Goal: Task Accomplishment & Management: Complete application form

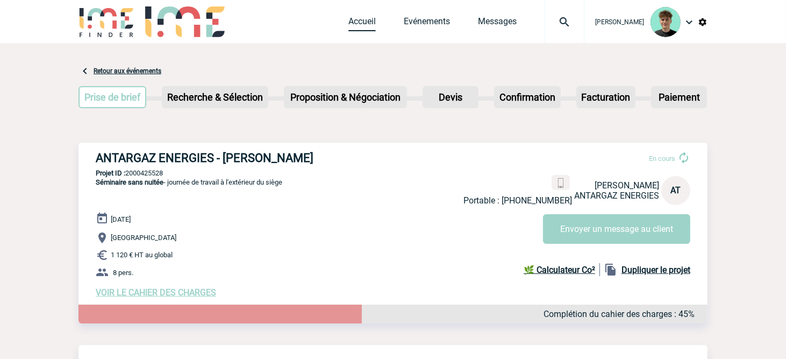
click at [367, 30] on link "Accueil" at bounding box center [361, 23] width 27 height 15
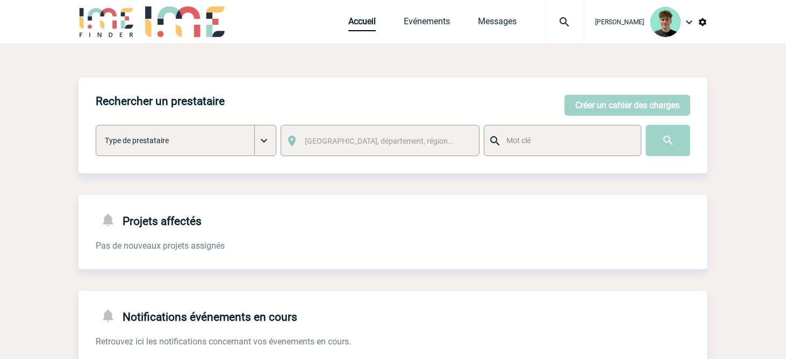
drag, startPoint x: 604, startPoint y: 103, endPoint x: 587, endPoint y: 121, distance: 25.5
click at [606, 104] on button "Créer un cahier des charges" at bounding box center [627, 105] width 126 height 21
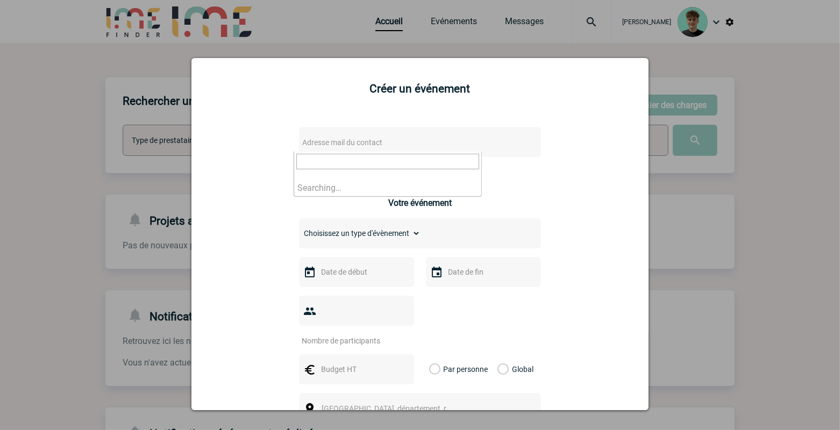
click at [479, 146] on span "Adresse mail du contact" at bounding box center [392, 142] width 188 height 15
drag, startPoint x: 359, startPoint y: 161, endPoint x: 233, endPoint y: 190, distance: 128.5
click at [233, 190] on body "Victor KALB Accueil Evénements" at bounding box center [420, 273] width 840 height 546
click at [407, 163] on input "stvictor@adacore.com>" at bounding box center [387, 162] width 183 height 16
click at [400, 154] on input "stvictor@adacore.com" at bounding box center [387, 162] width 183 height 16
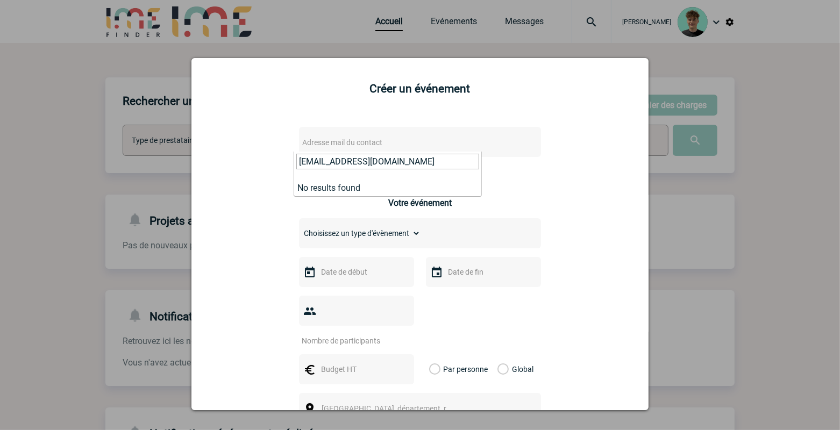
click at [400, 154] on input "stvictor@adacore.com" at bounding box center [387, 162] width 183 height 16
paste input "Betty St Victor <stvictor@adacore.com>"
drag, startPoint x: 359, startPoint y: 163, endPoint x: 178, endPoint y: 197, distance: 183.8
click at [178, 197] on body "Victor KALB Accueil Evénements" at bounding box center [420, 273] width 840 height 546
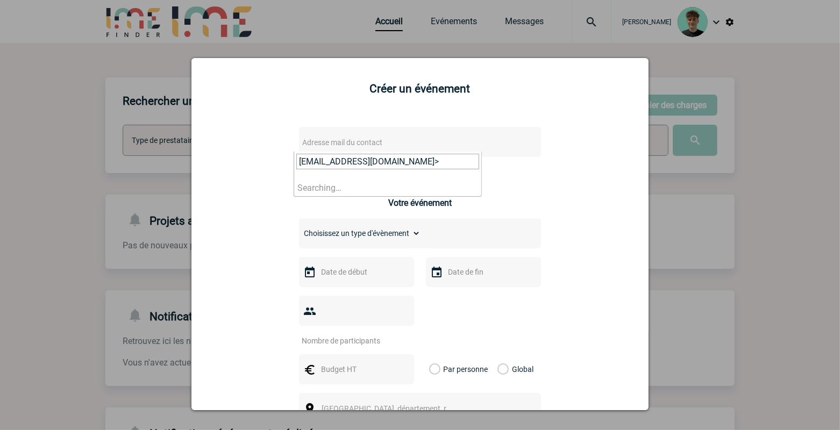
click at [438, 162] on input "stvictor@adacore.com>" at bounding box center [387, 162] width 183 height 16
type input "stvictor@adacore.com"
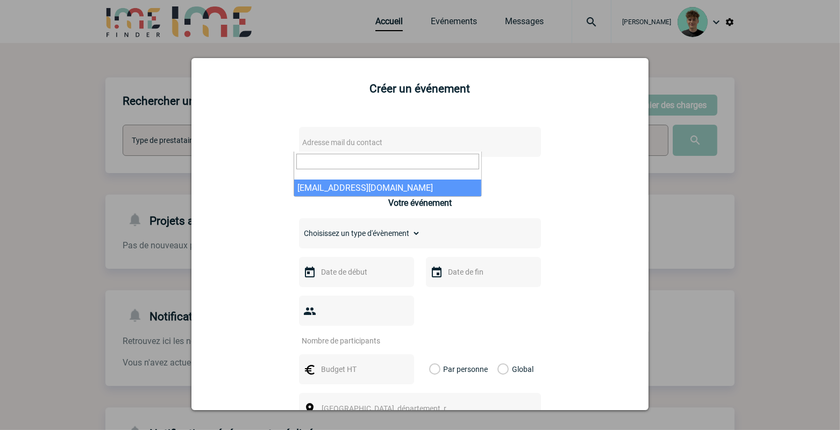
select select "132889"
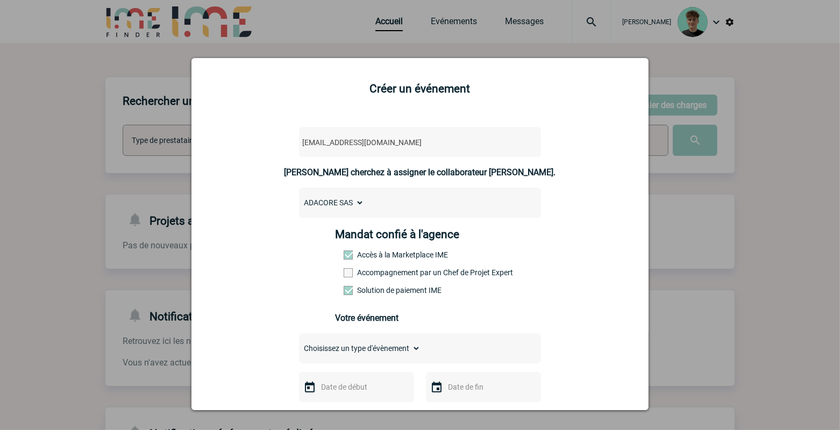
drag, startPoint x: 375, startPoint y: 268, endPoint x: 372, endPoint y: 276, distance: 9.2
click at [375, 268] on div "Mandat confié à l'agence Accès à la Marketplace IME Accompagnement par un Chef …" at bounding box center [419, 265] width 169 height 75
click at [372, 277] on label "Accompagnement par un Chef de Projet Expert" at bounding box center [367, 272] width 47 height 9
click at [0, 0] on input "Accompagnement par un Chef de Projet Expert" at bounding box center [0, 0] width 0 height 0
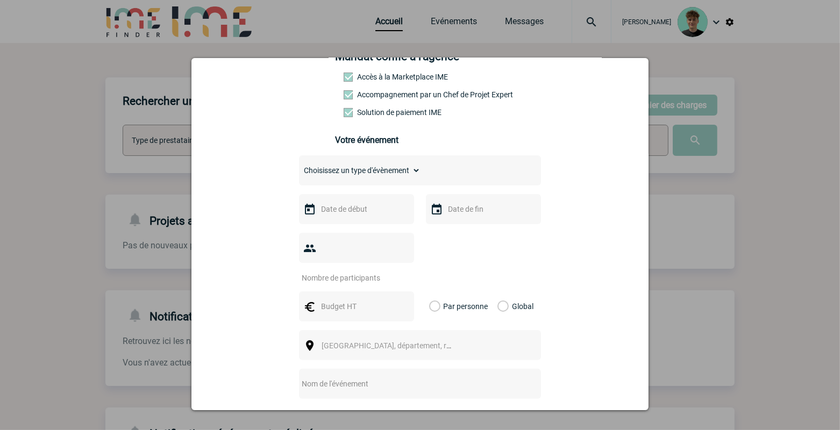
scroll to position [179, 0]
click at [360, 298] on input "text" at bounding box center [355, 305] width 74 height 14
type input "9000"
click at [354, 215] on input "text" at bounding box center [355, 208] width 74 height 14
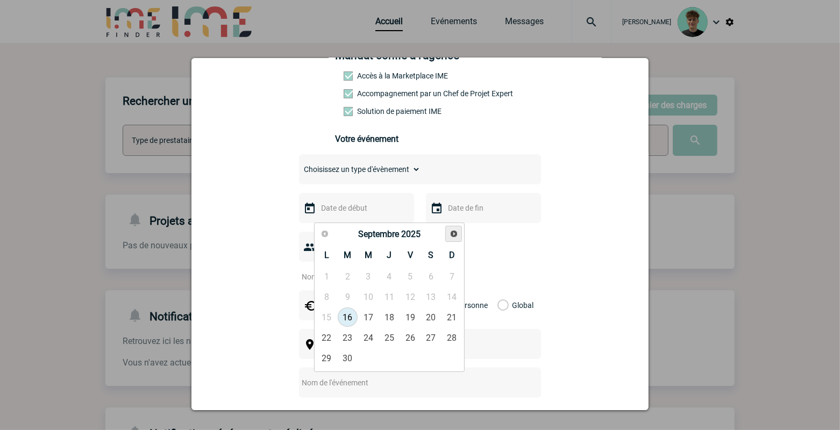
click at [449, 232] on span "Suivant" at bounding box center [453, 234] width 9 height 9
click at [457, 237] on span "Suivant" at bounding box center [453, 234] width 9 height 9
click at [390, 320] on link "18" at bounding box center [389, 316] width 20 height 19
type input "18-12-2025"
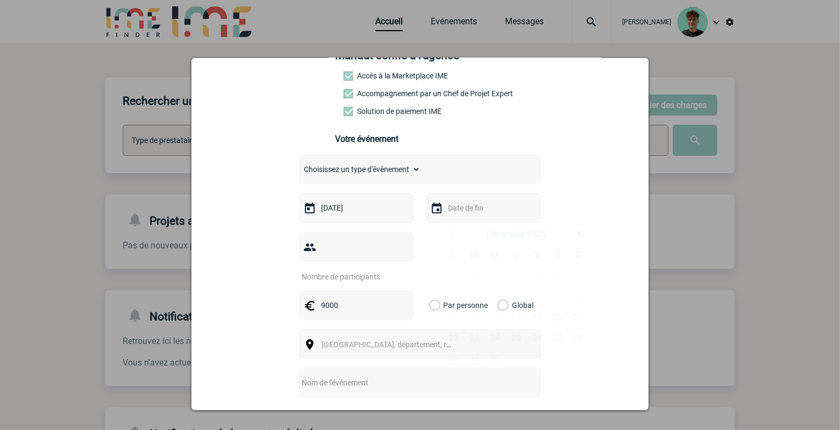
click at [466, 215] on input "text" at bounding box center [482, 208] width 74 height 14
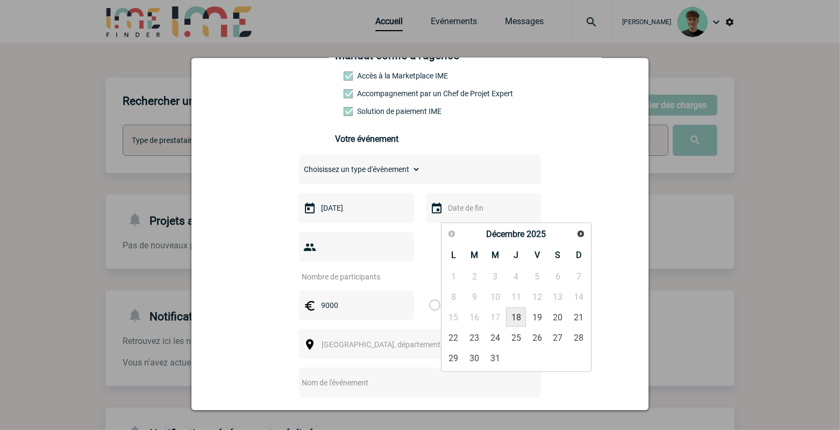
drag, startPoint x: 515, startPoint y: 320, endPoint x: 492, endPoint y: 304, distance: 27.4
click at [516, 320] on link "18" at bounding box center [516, 316] width 20 height 19
type input "18-12-2025"
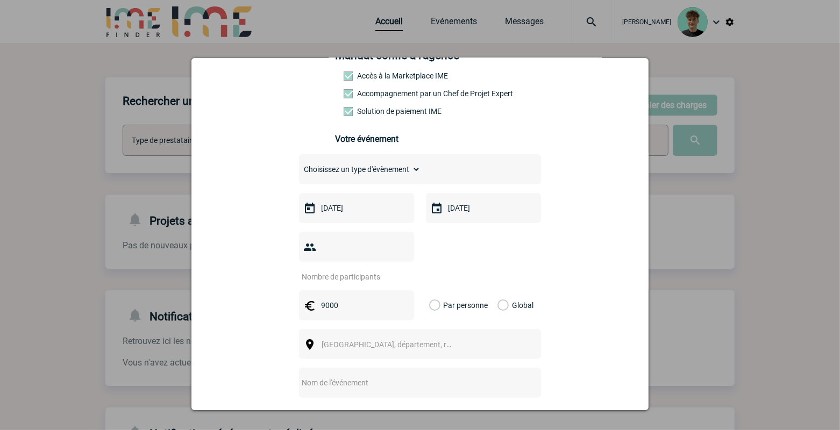
click at [340, 270] on input "number" at bounding box center [349, 277] width 101 height 14
type input "70"
click at [504, 294] on label "Global" at bounding box center [500, 305] width 7 height 30
click at [0, 0] on input "Global" at bounding box center [0, 0] width 0 height 0
click at [454, 337] on span "Ville, département, région..." at bounding box center [391, 344] width 148 height 15
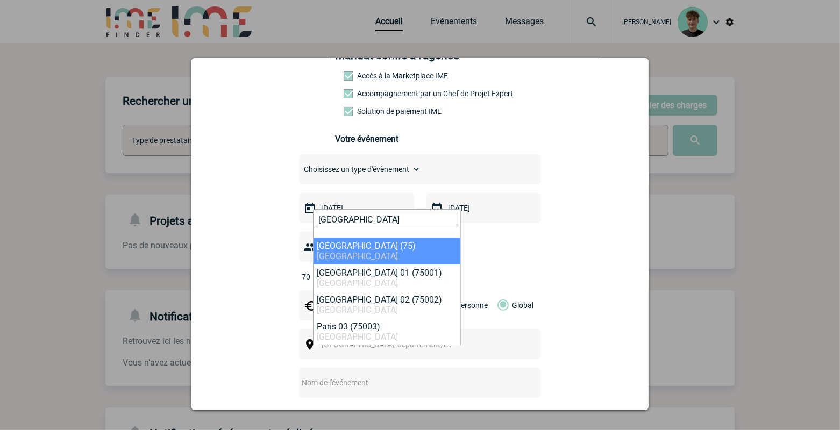
type input "paris"
select select "3"
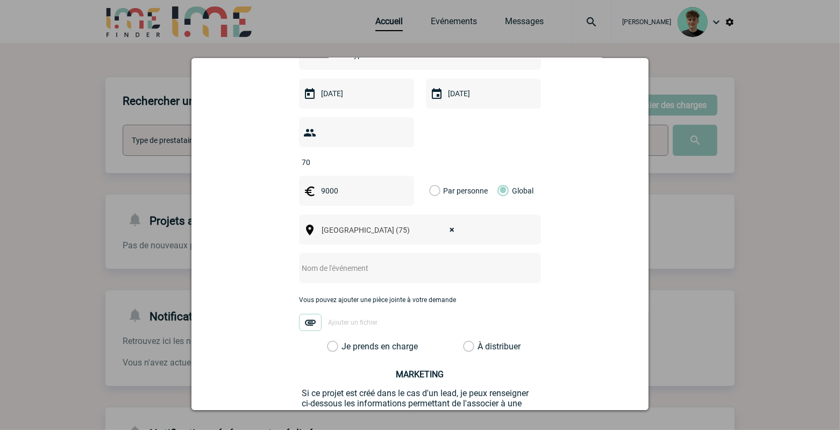
scroll to position [298, 0]
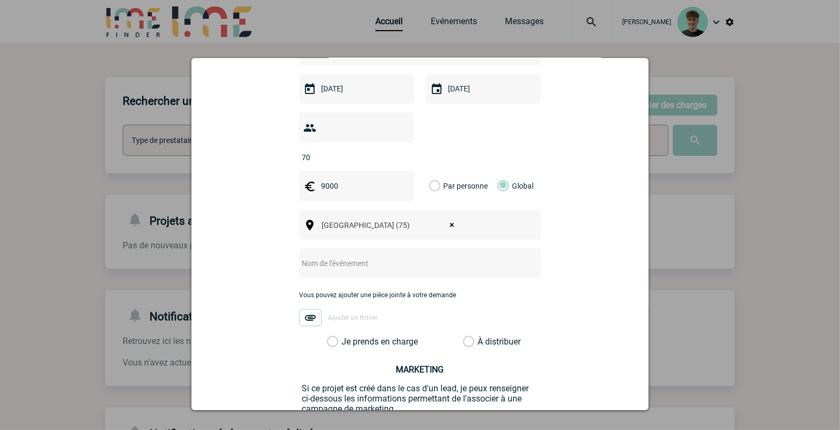
click at [361, 256] on input "text" at bounding box center [405, 263] width 213 height 14
click at [371, 256] on input "text" at bounding box center [405, 263] width 213 height 14
paste input "• SOIREE DE FIN D’ANNEE ADACORE"
click at [338, 337] on label "Je prends en charge" at bounding box center [336, 342] width 18 height 11
click at [0, 0] on input "Je prends en charge" at bounding box center [0, 0] width 0 height 0
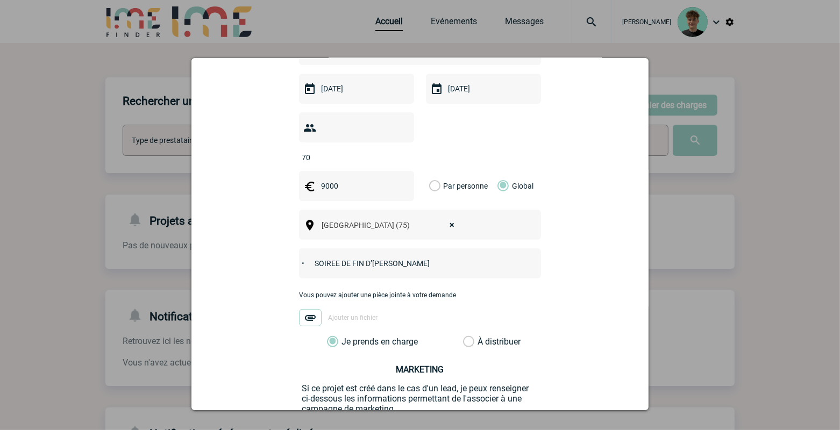
drag, startPoint x: 305, startPoint y: 251, endPoint x: 241, endPoint y: 258, distance: 64.9
click at [242, 259] on div "stvictor@adacore.com stvictor@adacore.com Vous cherchez à assigner le collabora…" at bounding box center [420, 153] width 430 height 670
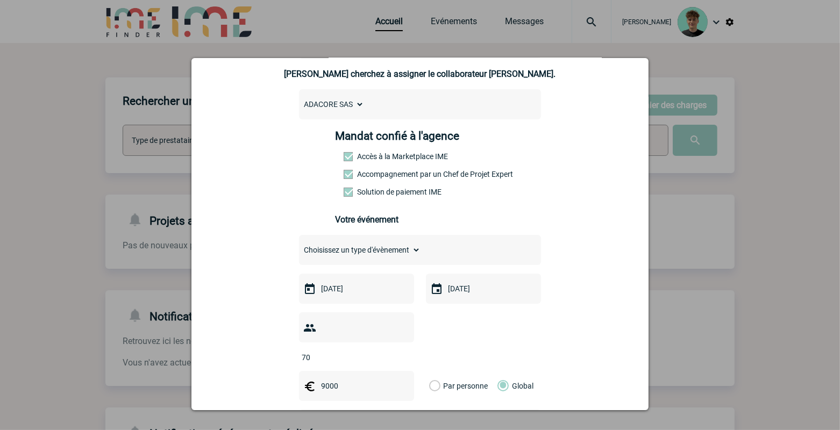
scroll to position [119, 0]
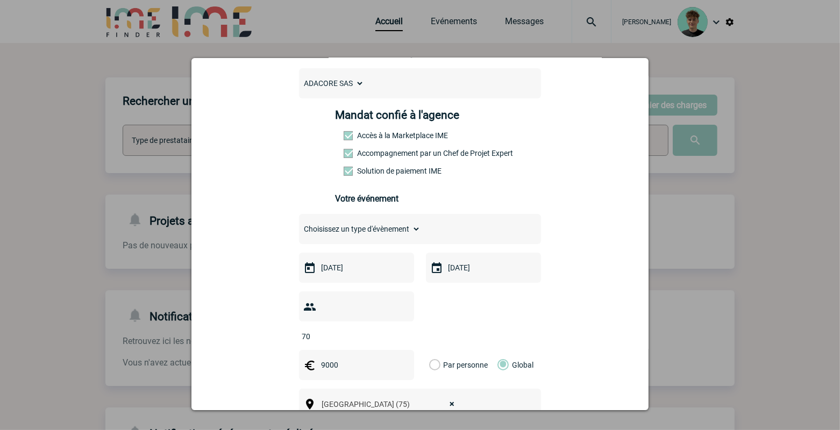
type input "SOIREE DE FIN D’ANNEE ADACORE"
click at [394, 229] on select "Choisissez un type d'évènement Séminaire avec nuitée Séminaire sans nuitée Repa…" at bounding box center [359, 228] width 121 height 15
select select "3"
click at [299, 229] on select "Choisissez un type d'évènement Séminaire avec nuitée Séminaire sans nuitée Repa…" at bounding box center [359, 228] width 121 height 15
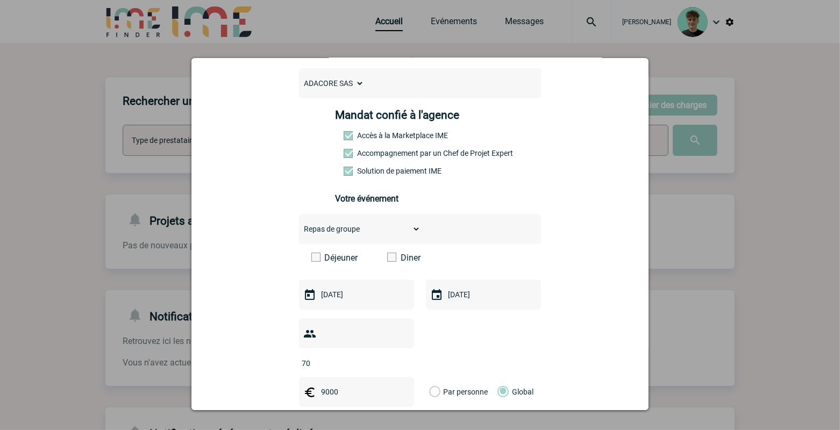
click at [392, 263] on label "Diner" at bounding box center [418, 258] width 62 height 10
click at [0, 0] on input "Diner" at bounding box center [0, 0] width 0 height 0
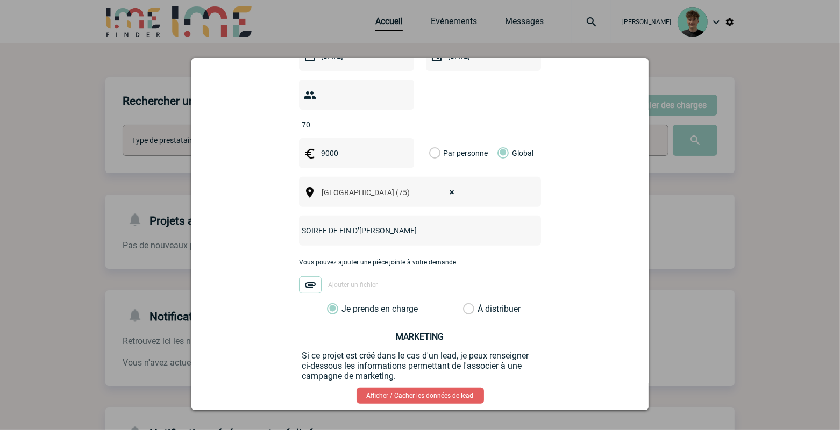
scroll to position [411, 0]
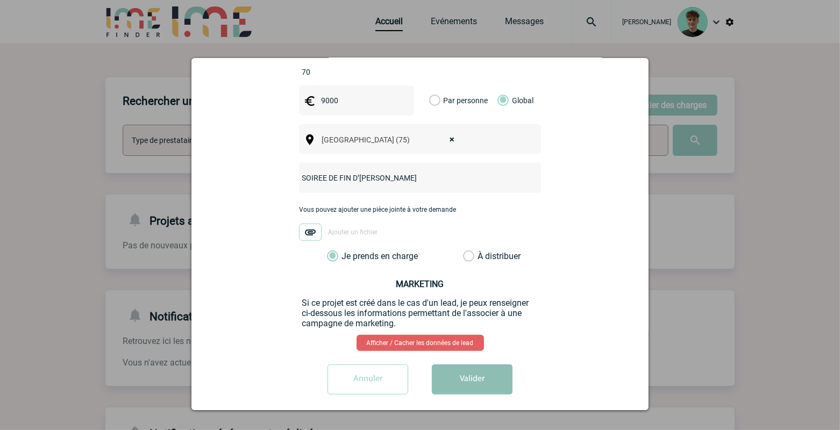
click at [454, 358] on button "Valider" at bounding box center [472, 379] width 81 height 30
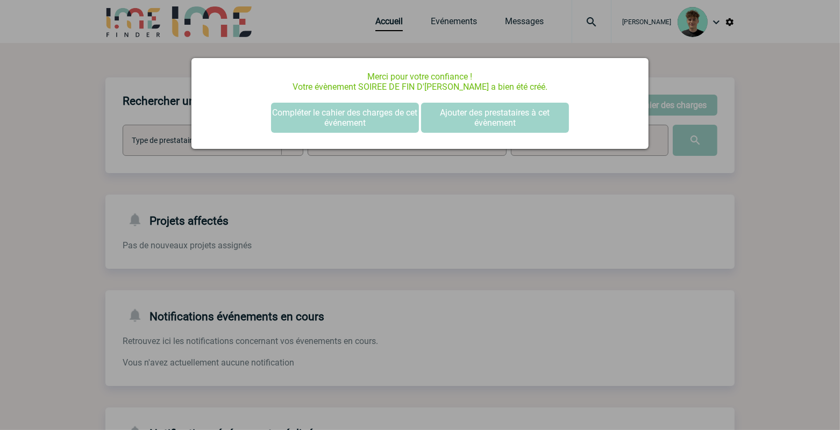
click at [639, 227] on div at bounding box center [420, 215] width 840 height 430
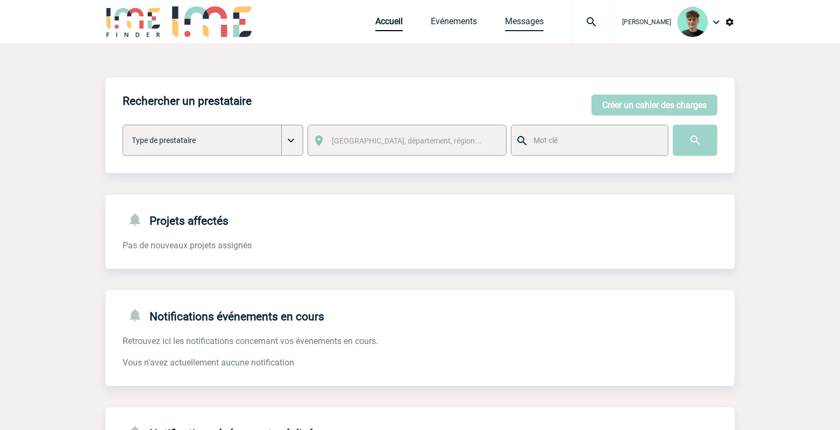
click at [539, 27] on link "Messages" at bounding box center [524, 23] width 39 height 15
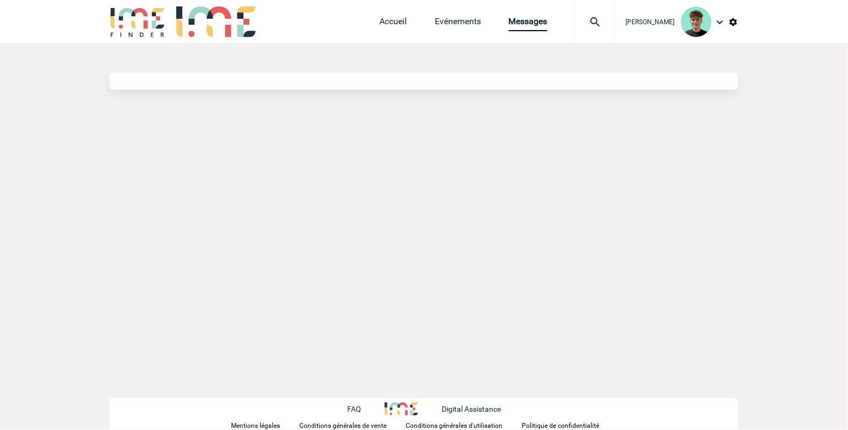
click at [475, 27] on link "Evénements" at bounding box center [458, 23] width 46 height 15
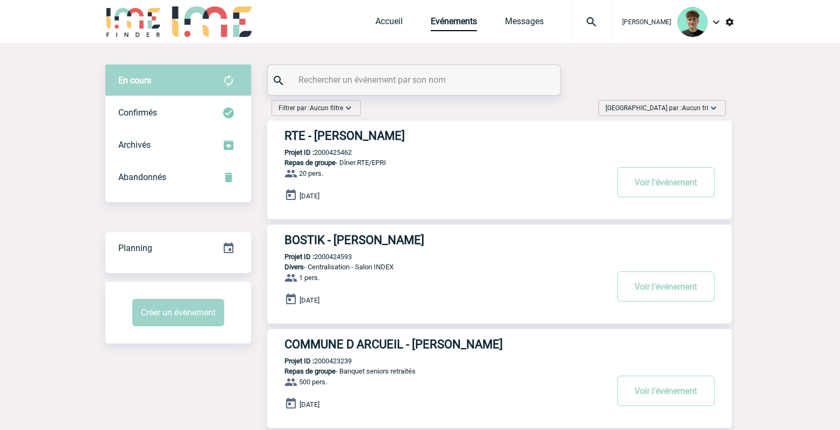
drag, startPoint x: 676, startPoint y: 108, endPoint x: 668, endPoint y: 162, distance: 54.8
click at [675, 108] on span "Trier par : Aucun tri" at bounding box center [656, 108] width 103 height 11
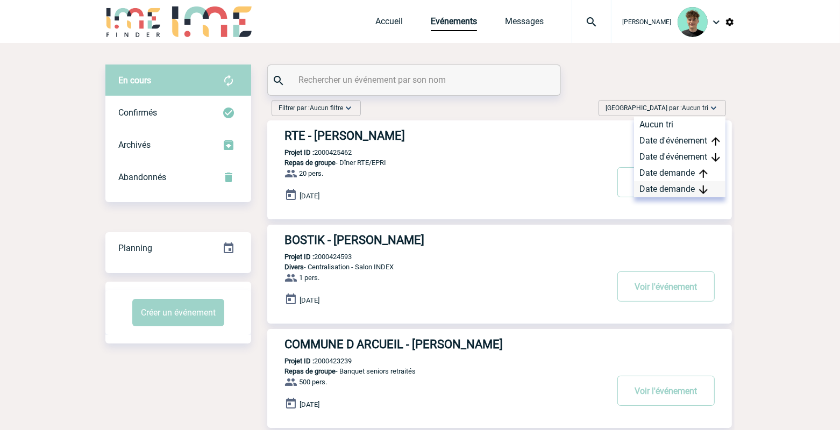
click at [675, 190] on div "Date demande" at bounding box center [679, 189] width 91 height 16
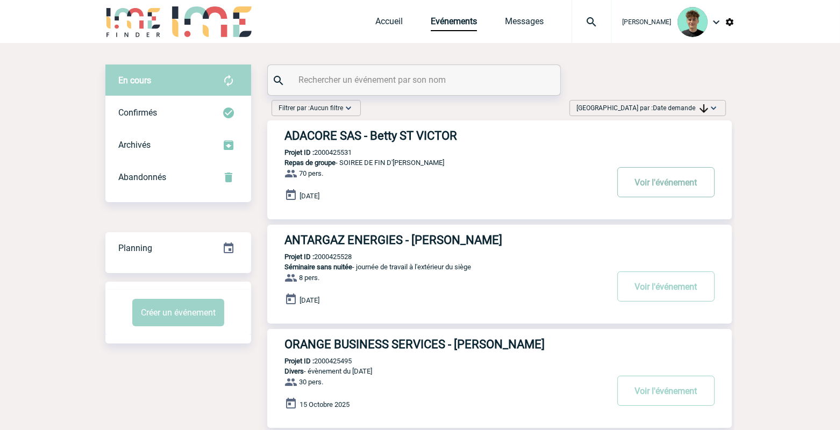
click at [693, 188] on button "Voir l'événement" at bounding box center [665, 182] width 97 height 30
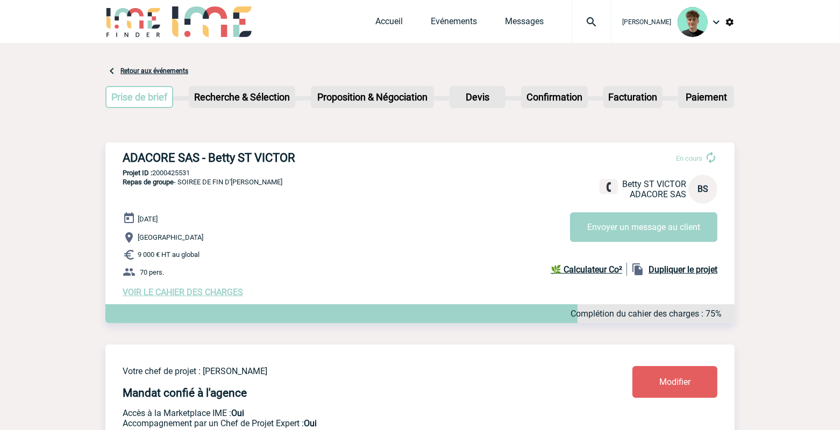
click at [132, 162] on h3 "ADACORE SAS - Betty ST VICTOR" at bounding box center [284, 157] width 323 height 13
drag, startPoint x: 132, startPoint y: 162, endPoint x: 307, endPoint y: 142, distance: 176.4
click at [307, 142] on div "ADACORE SAS - Betty ST VICTOR En cours [PERSON_NAME] ST VICTOR ADACORE SAS BS E…" at bounding box center [419, 223] width 629 height 163
copy div "ADACORE SAS - Betty ST VICTOR"
click at [184, 169] on p "Projet ID : 2000425531" at bounding box center [419, 173] width 629 height 8
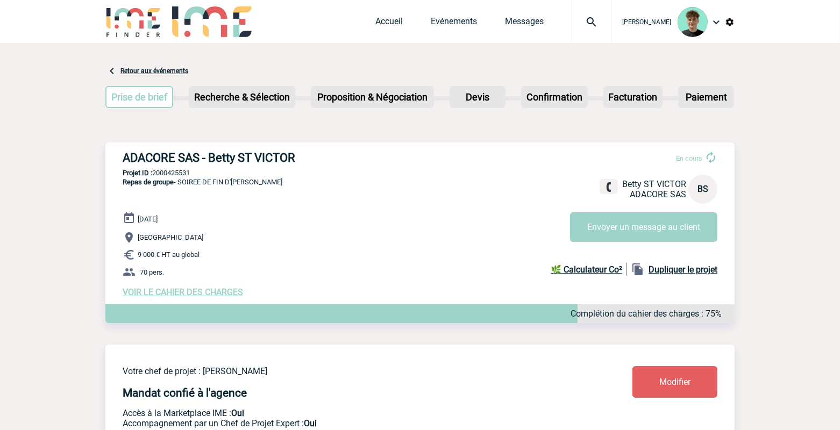
click at [184, 169] on p "Projet ID : 2000425531" at bounding box center [419, 173] width 629 height 8
copy p "2000425531"
